Goal: Transaction & Acquisition: Purchase product/service

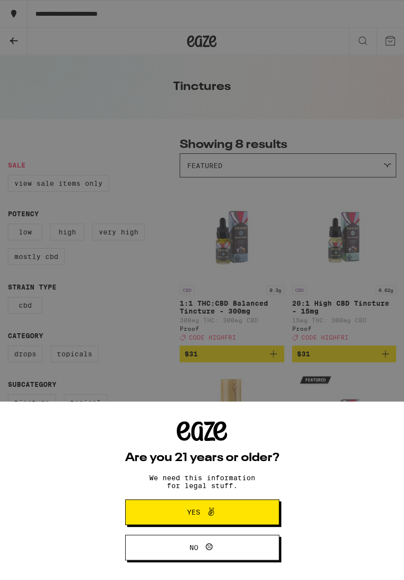
click at [250, 509] on button "Yes" at bounding box center [202, 512] width 154 height 26
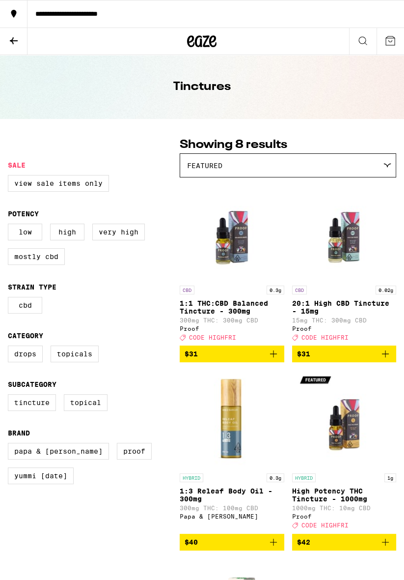
click at [385, 170] on div "Featured" at bounding box center [288, 165] width 216 height 23
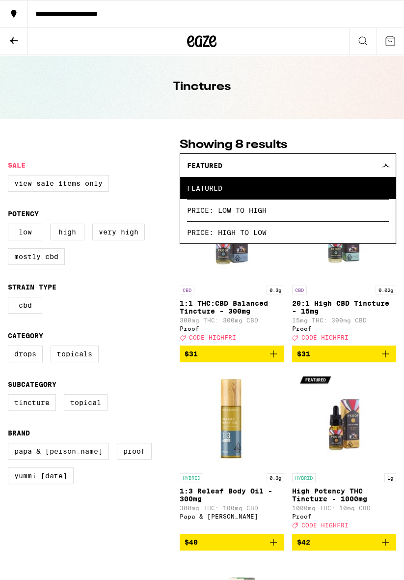
click at [348, 229] on span "Price: High to Low" at bounding box center [288, 232] width 202 height 22
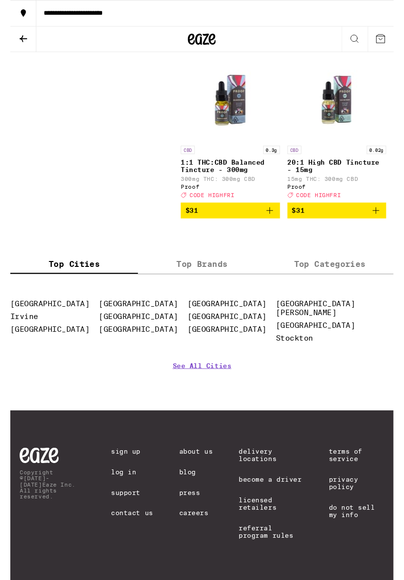
scroll to position [723, 0]
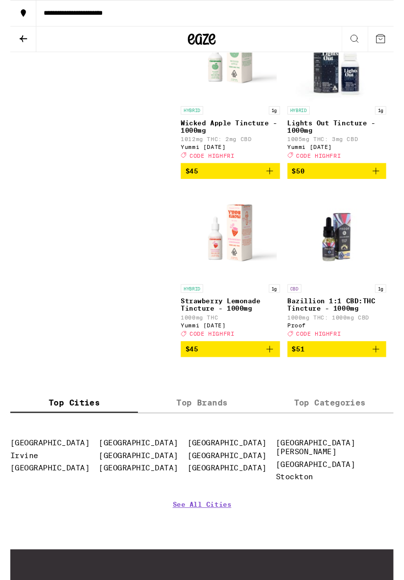
scroll to position [550, 0]
